Goal: Information Seeking & Learning: Learn about a topic

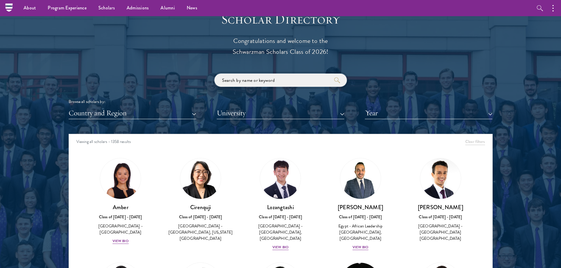
click at [270, 82] on input "search" at bounding box center [280, 80] width 132 height 13
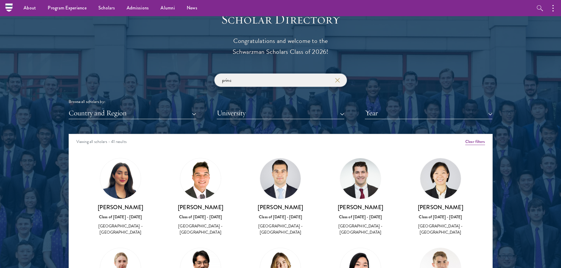
type input "princ"
click at [254, 109] on button "University" at bounding box center [280, 113] width 127 height 12
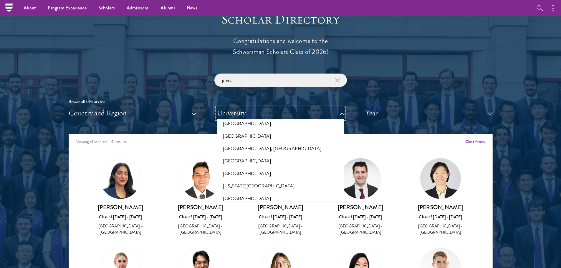
scroll to position [265, 0]
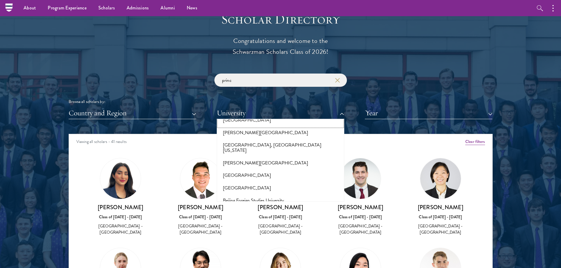
click at [261, 120] on button "[GEOGRAPHIC_DATA]" at bounding box center [280, 120] width 124 height 12
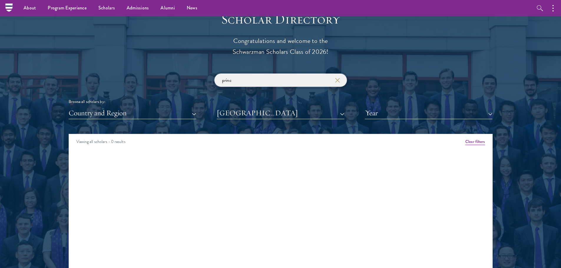
click at [237, 77] on input "princ" at bounding box center [280, 80] width 132 height 13
click at [251, 113] on button "[GEOGRAPHIC_DATA]" at bounding box center [280, 113] width 127 height 12
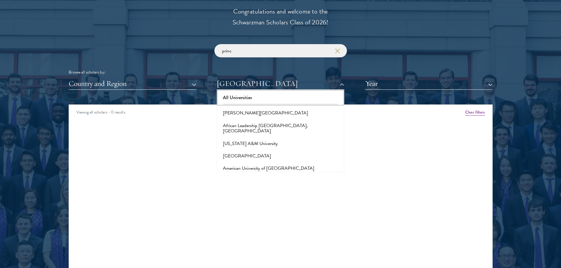
click at [255, 97] on button "All Universities" at bounding box center [280, 98] width 124 height 12
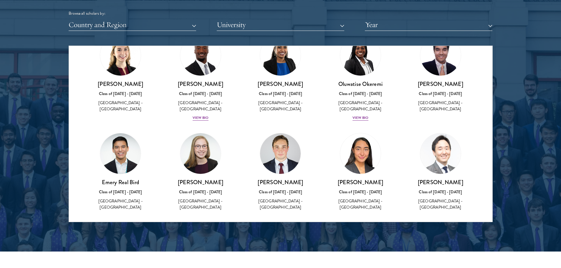
scroll to position [618, 0]
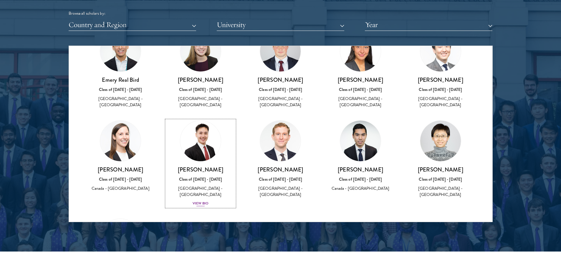
click at [208, 173] on h3 "[PERSON_NAME]" at bounding box center [200, 169] width 68 height 7
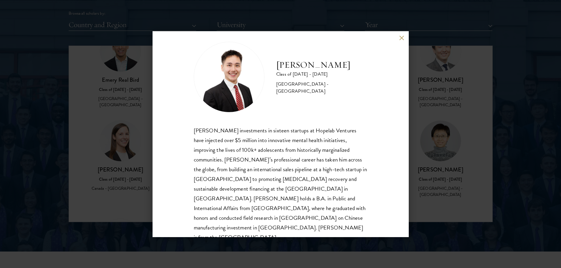
scroll to position [10, 0]
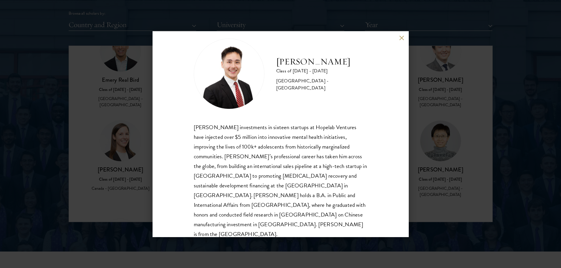
click at [401, 42] on div "[PERSON_NAME] Class of [DATE] - [DATE] [GEOGRAPHIC_DATA] - [GEOGRAPHIC_DATA] [P…" at bounding box center [280, 134] width 256 height 206
click at [402, 40] on button at bounding box center [401, 38] width 5 height 5
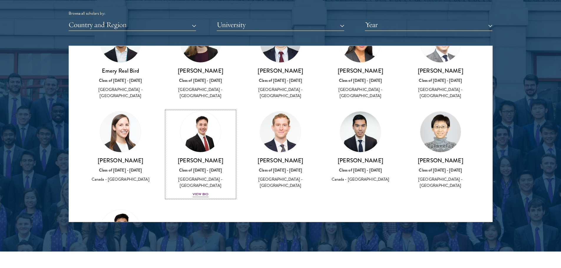
scroll to position [726, 0]
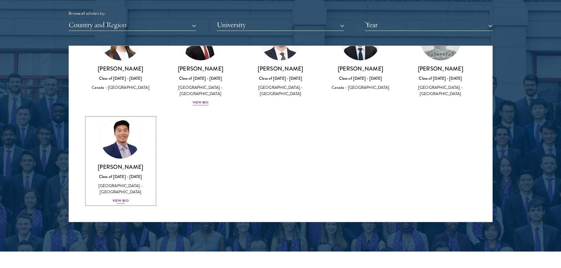
click at [126, 161] on link "[PERSON_NAME] Class of [DATE] - [DATE] [GEOGRAPHIC_DATA] - [GEOGRAPHIC_DATA] Vi…" at bounding box center [121, 161] width 68 height 87
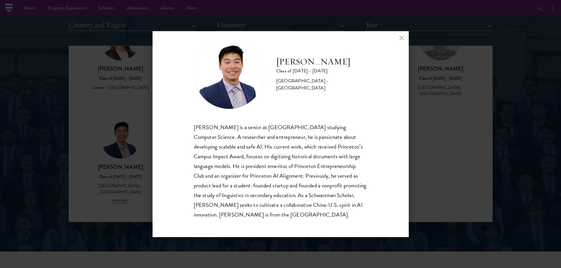
scroll to position [724, 0]
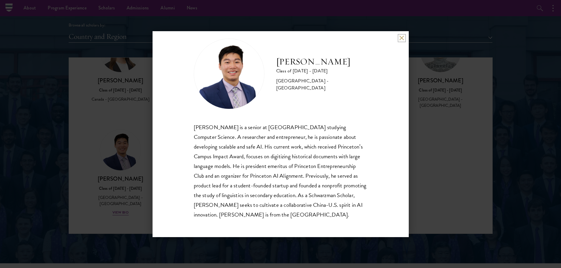
click at [403, 36] on button at bounding box center [401, 38] width 5 height 5
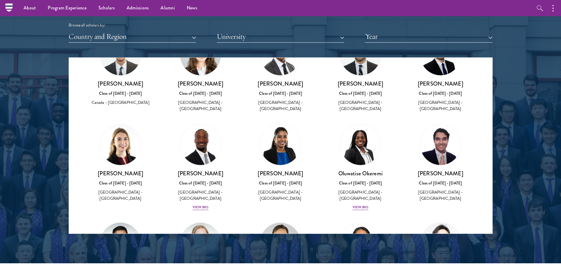
scroll to position [432, 0]
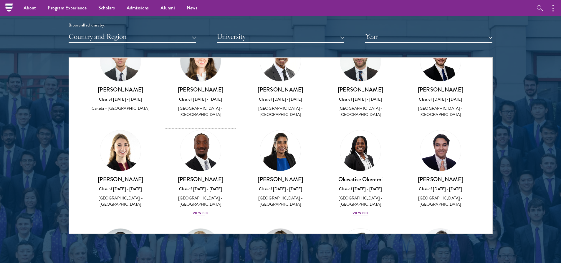
click at [209, 162] on img at bounding box center [200, 150] width 45 height 45
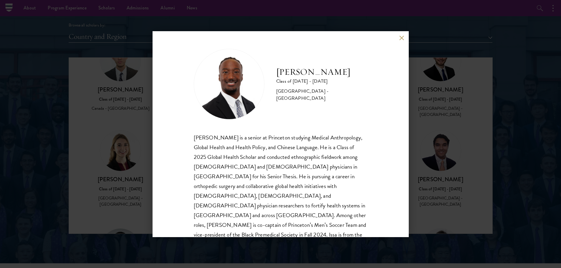
drag, startPoint x: 279, startPoint y: 72, endPoint x: 342, endPoint y: 70, distance: 63.3
click at [342, 70] on h2 "[PERSON_NAME]" at bounding box center [321, 72] width 91 height 12
click at [343, 71] on h2 "[PERSON_NAME]" at bounding box center [321, 72] width 91 height 12
drag, startPoint x: 316, startPoint y: 67, endPoint x: 269, endPoint y: 64, distance: 47.1
click at [269, 64] on div "[PERSON_NAME] Class of [DATE] - [DATE] [GEOGRAPHIC_DATA] - [GEOGRAPHIC_DATA]" at bounding box center [281, 84] width 174 height 71
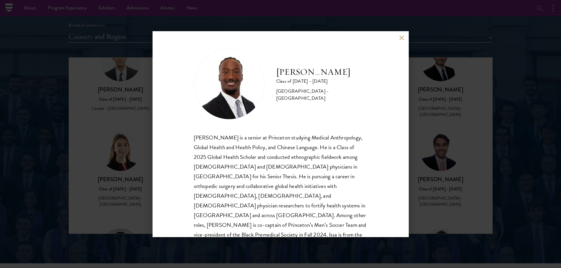
copy div "[PERSON_NAME]"
click at [315, 86] on div "[PERSON_NAME] Class of [DATE] - [DATE] [GEOGRAPHIC_DATA] - [GEOGRAPHIC_DATA]" at bounding box center [321, 84] width 91 height 36
click at [401, 39] on button at bounding box center [401, 38] width 5 height 5
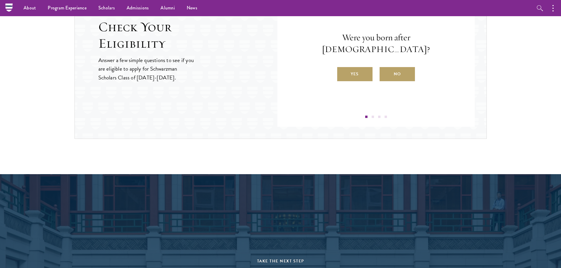
scroll to position [942, 0]
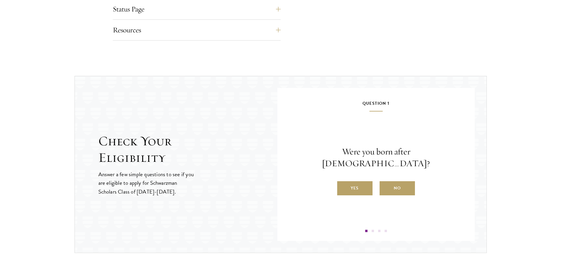
scroll to position [559, 0]
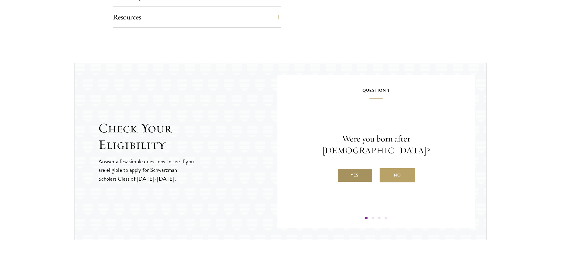
click at [361, 172] on label "Yes" at bounding box center [354, 175] width 35 height 14
click at [342, 172] on input "Yes" at bounding box center [339, 171] width 5 height 5
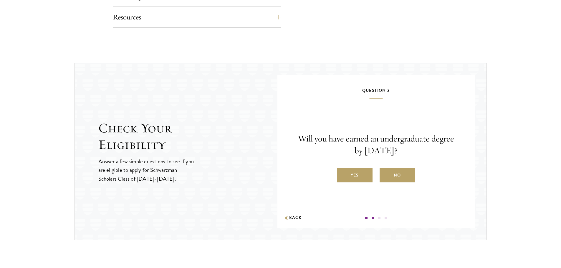
click at [361, 172] on label "Yes" at bounding box center [354, 175] width 35 height 14
click at [342, 172] on input "Yes" at bounding box center [339, 171] width 5 height 5
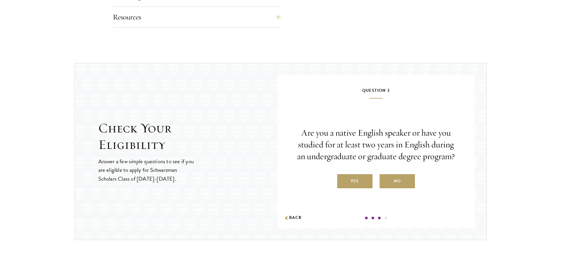
click at [361, 172] on div "Are you a native English speaker or have you studied for at least two years in …" at bounding box center [376, 157] width 162 height 61
click at [363, 176] on label "Yes" at bounding box center [354, 181] width 35 height 14
click at [342, 176] on input "Yes" at bounding box center [339, 177] width 5 height 5
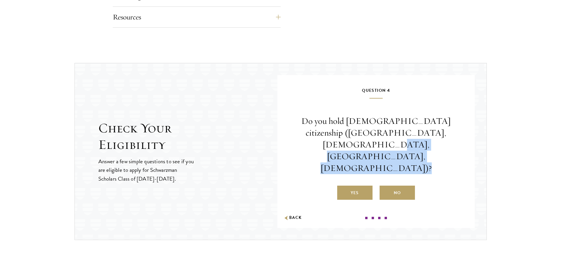
click at [363, 186] on label "Yes" at bounding box center [354, 193] width 35 height 14
click at [342, 187] on input "Yes" at bounding box center [339, 189] width 5 height 5
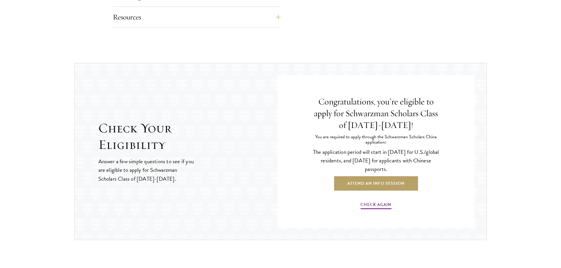
click at [345, 163] on p "The application period will start in April 2026 for U.S./global residents, and …" at bounding box center [376, 161] width 132 height 26
click at [307, 125] on div "Congratulations, you’re eligible to apply for Schwarzman Scholars Class of 2027…" at bounding box center [376, 153] width 162 height 132
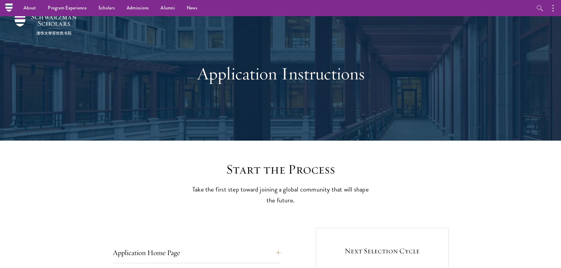
scroll to position [0, 0]
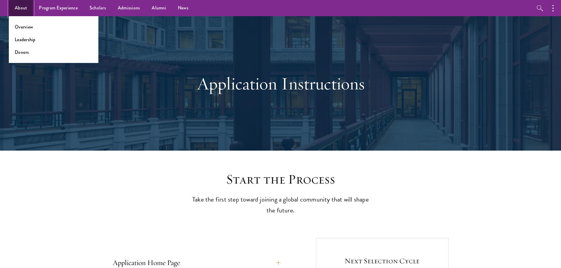
click at [17, 11] on link "About" at bounding box center [21, 8] width 24 height 16
